Goal: Navigation & Orientation: Find specific page/section

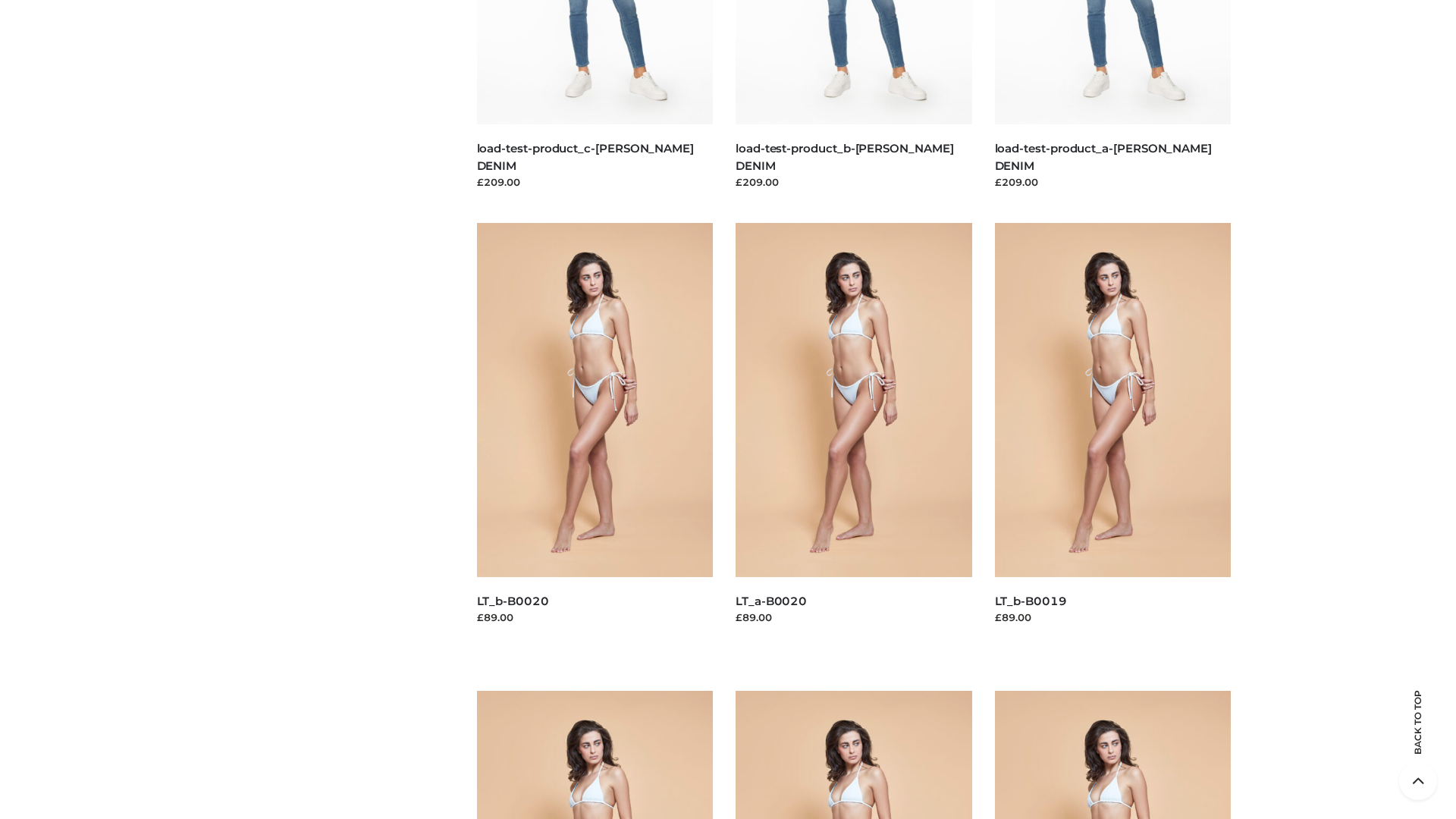
scroll to position [3999, 0]
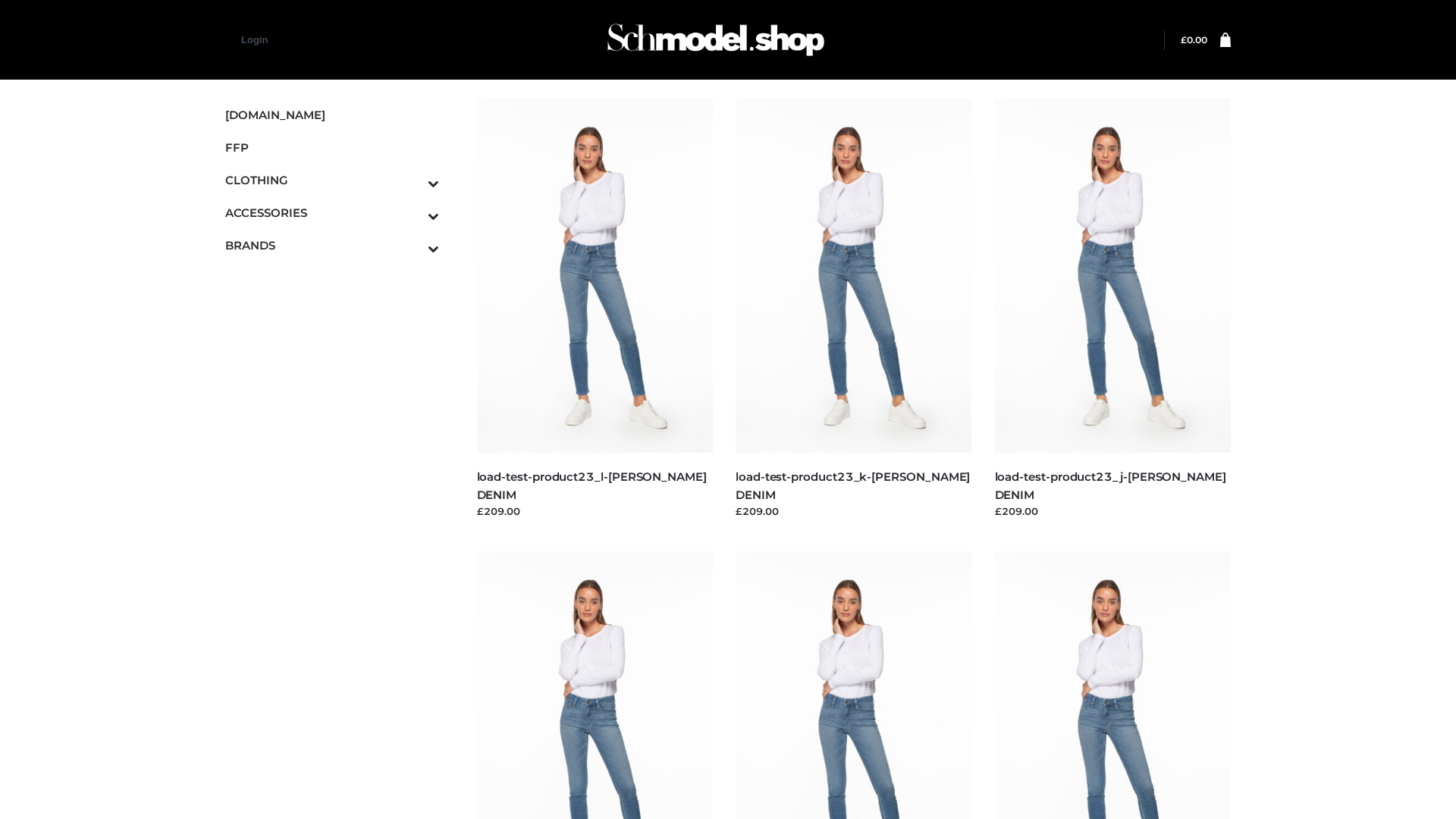
scroll to position [1235, 0]
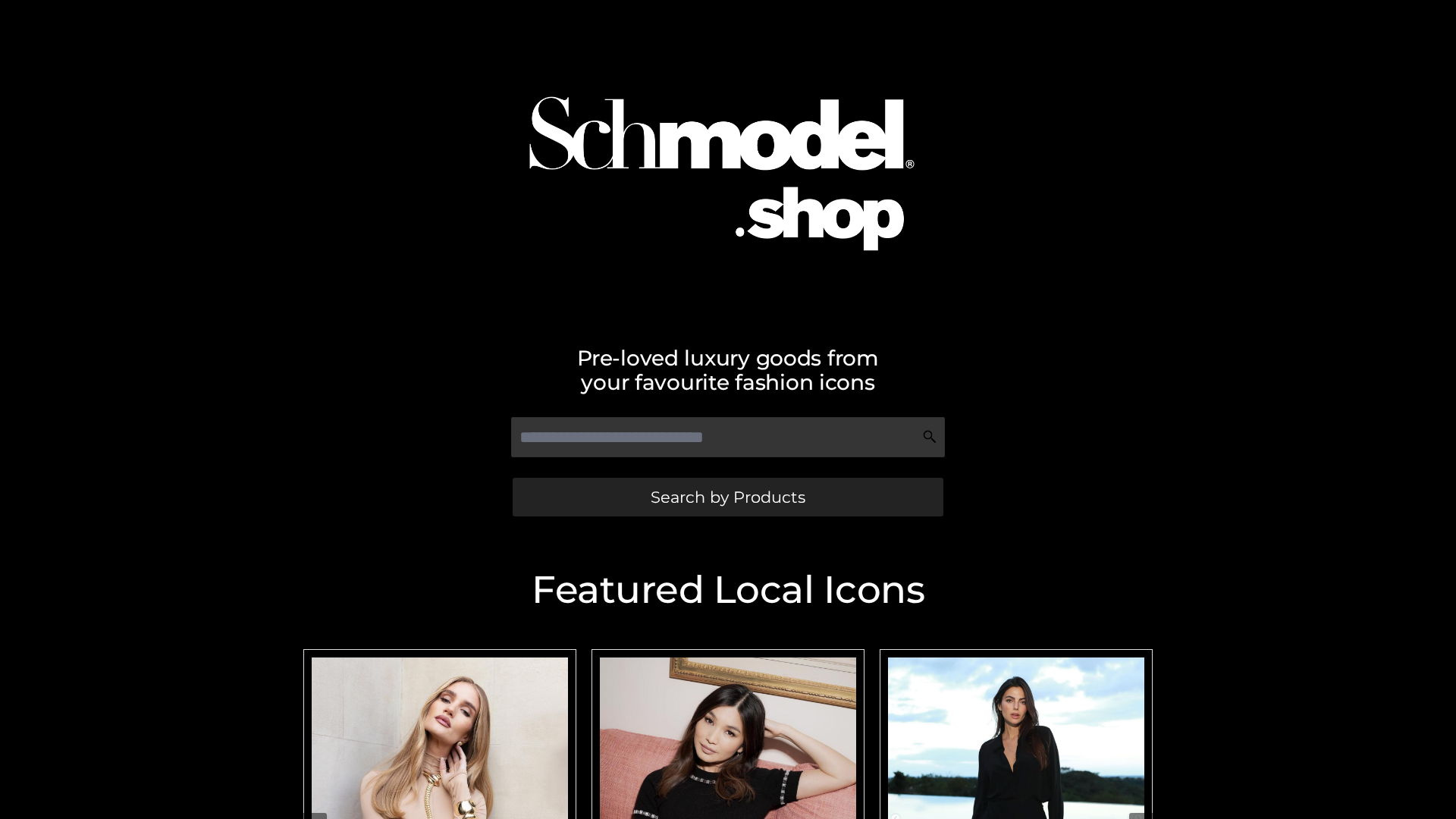
click at [728, 497] on span "Search by Products" at bounding box center [728, 497] width 155 height 16
